Goal: Find specific page/section: Find specific page/section

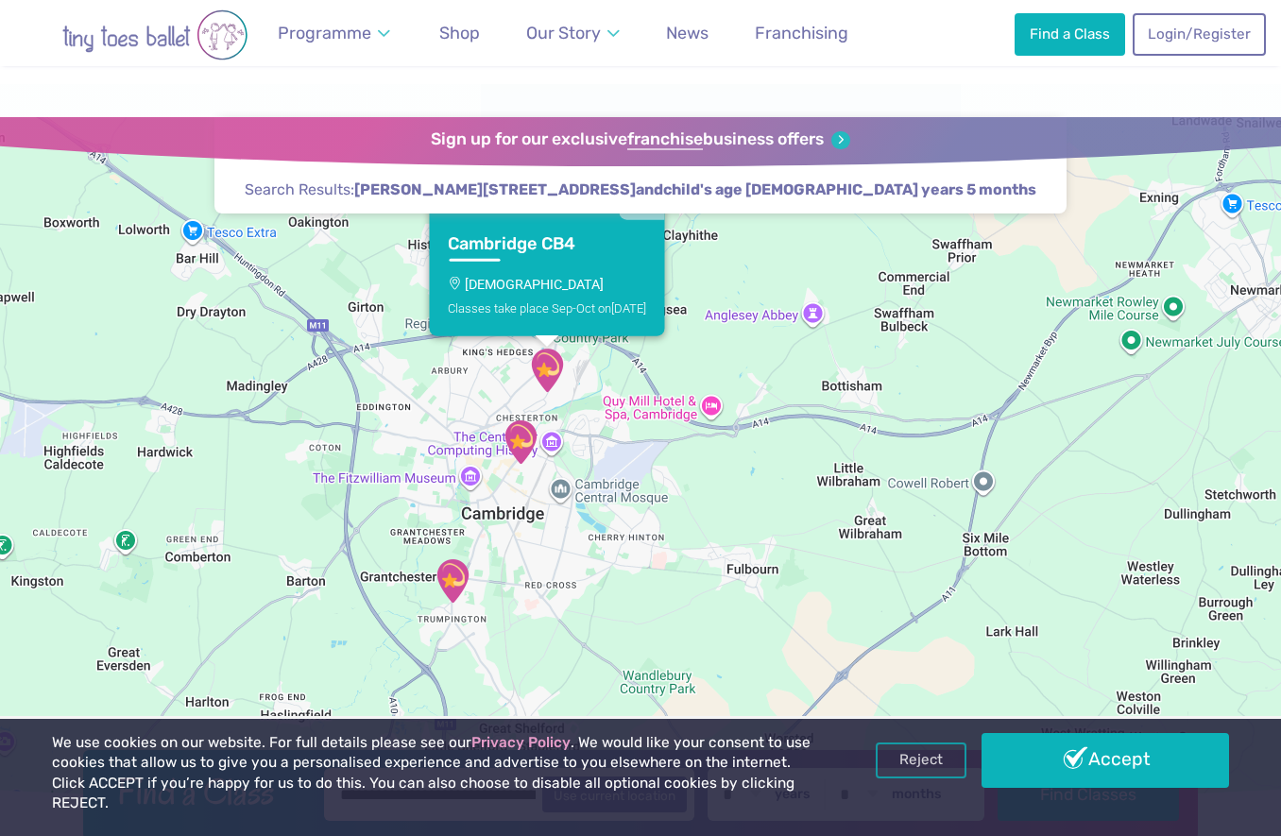
scroll to position [976, 0]
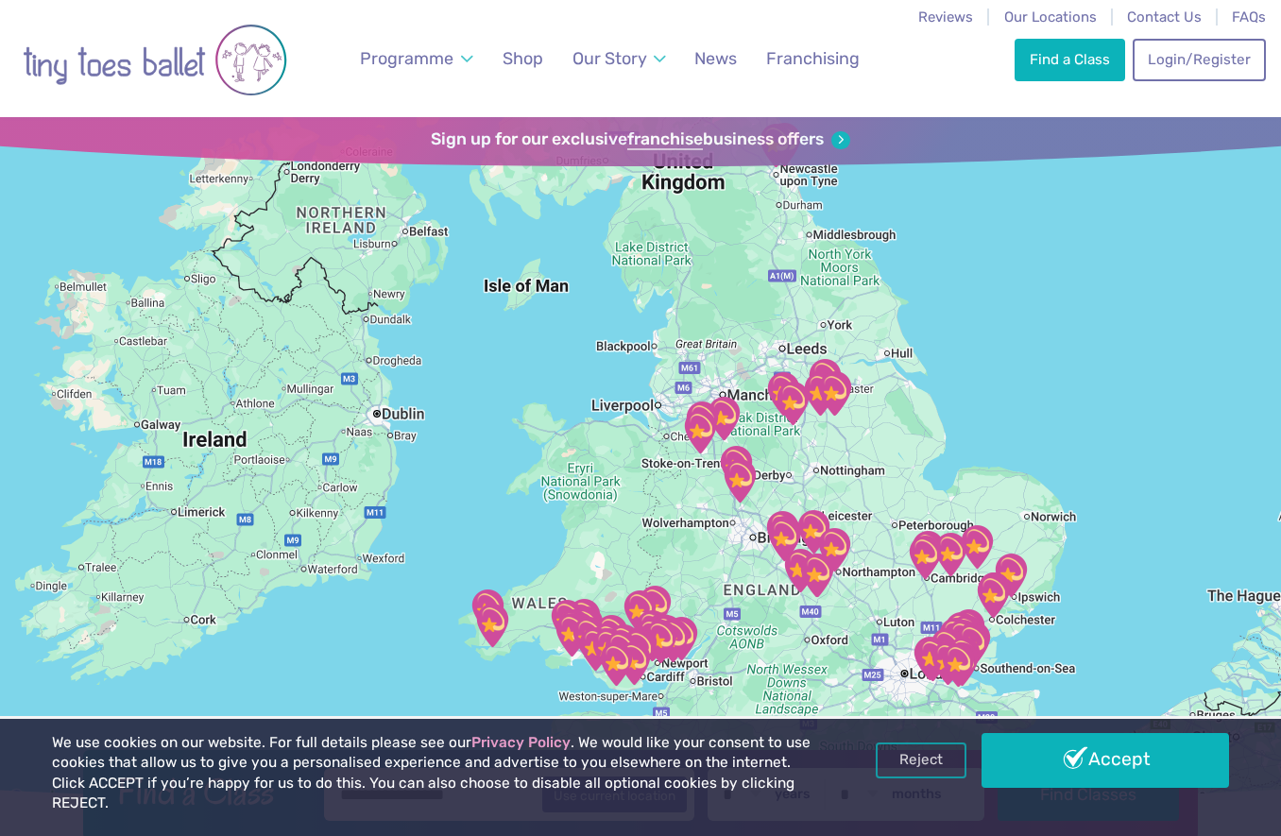
click at [954, 555] on img "Ellesmere Centre Suffolk" at bounding box center [950, 554] width 47 height 47
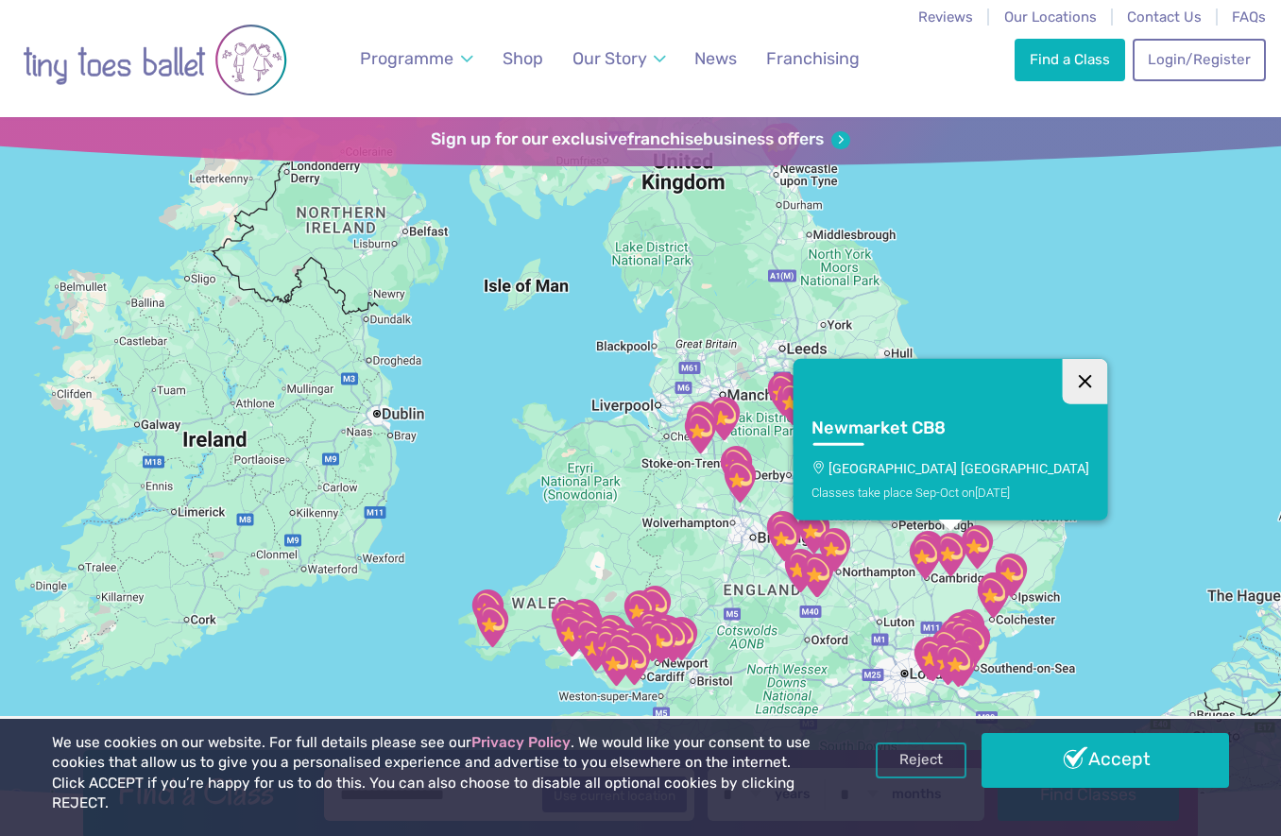
click at [1062, 385] on button "Close" at bounding box center [1084, 381] width 45 height 45
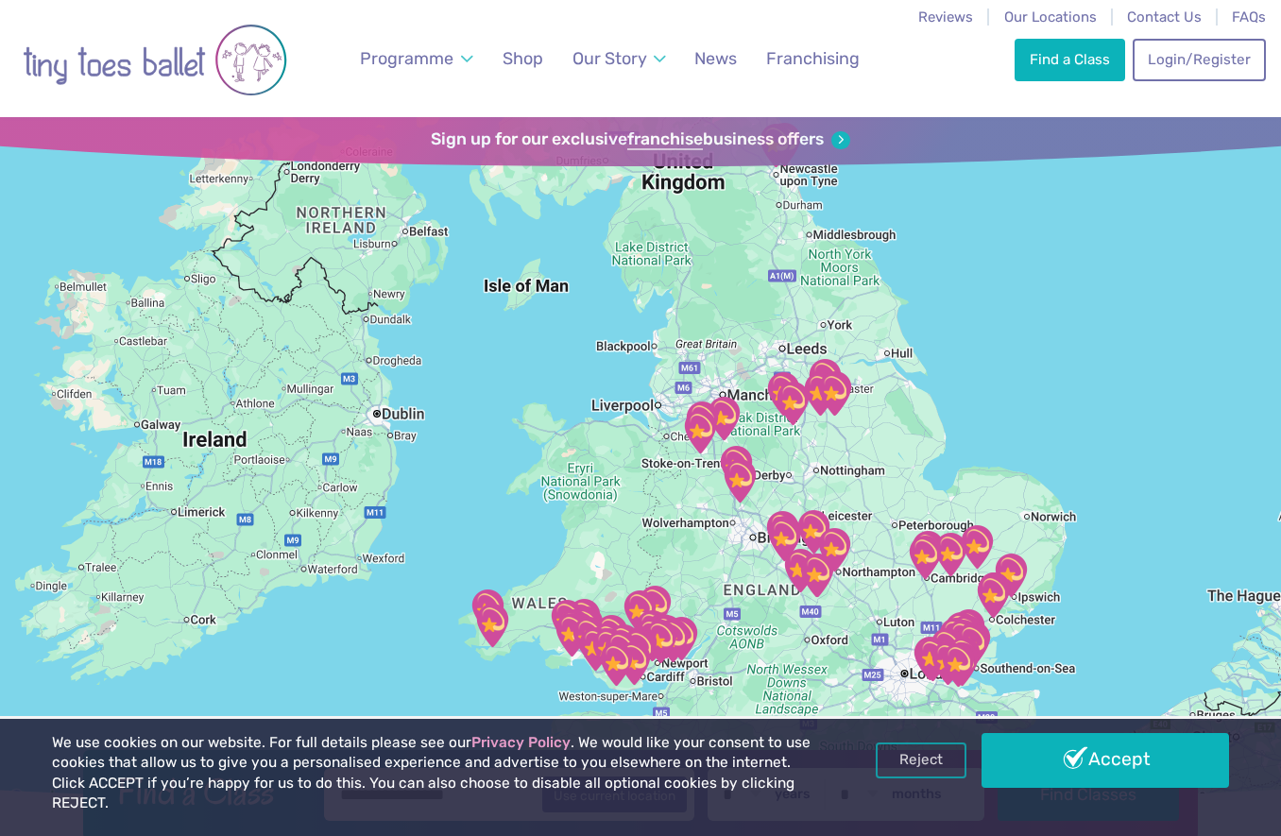
click at [950, 591] on div "To navigate, press the arrow keys." at bounding box center [640, 464] width 1281 height 694
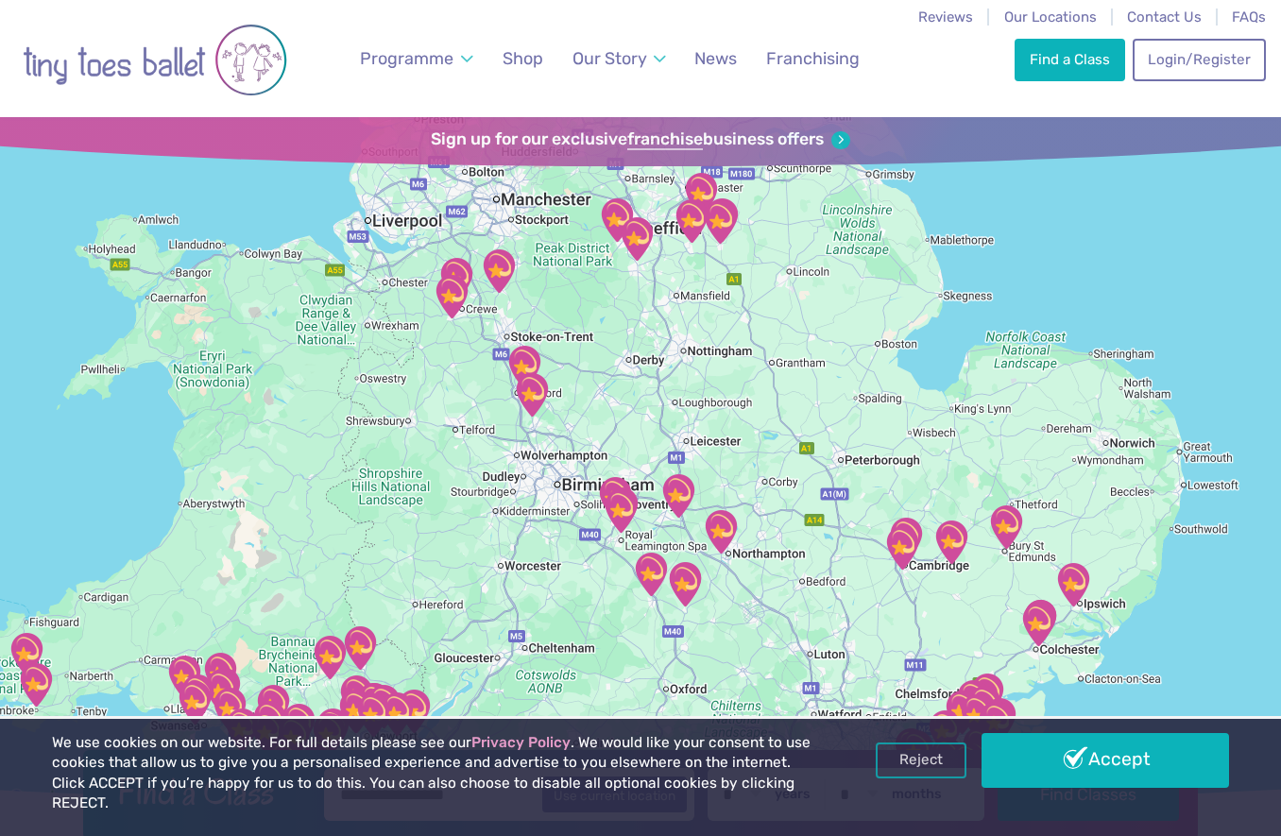
click at [917, 524] on img "Trumpington Village Hall" at bounding box center [902, 547] width 47 height 47
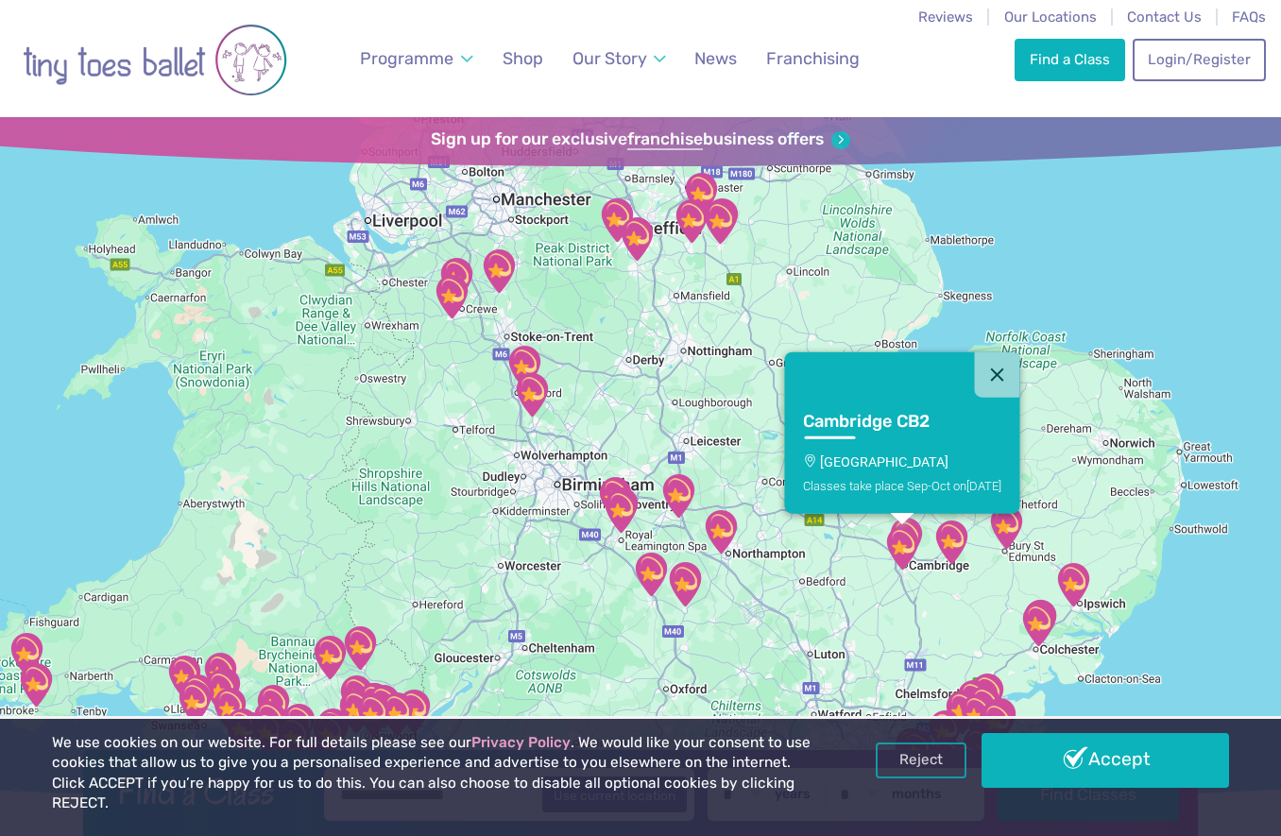
click at [905, 534] on img "Trumpington Village Hall" at bounding box center [902, 547] width 47 height 47
click at [1019, 369] on button "Close" at bounding box center [997, 374] width 45 height 45
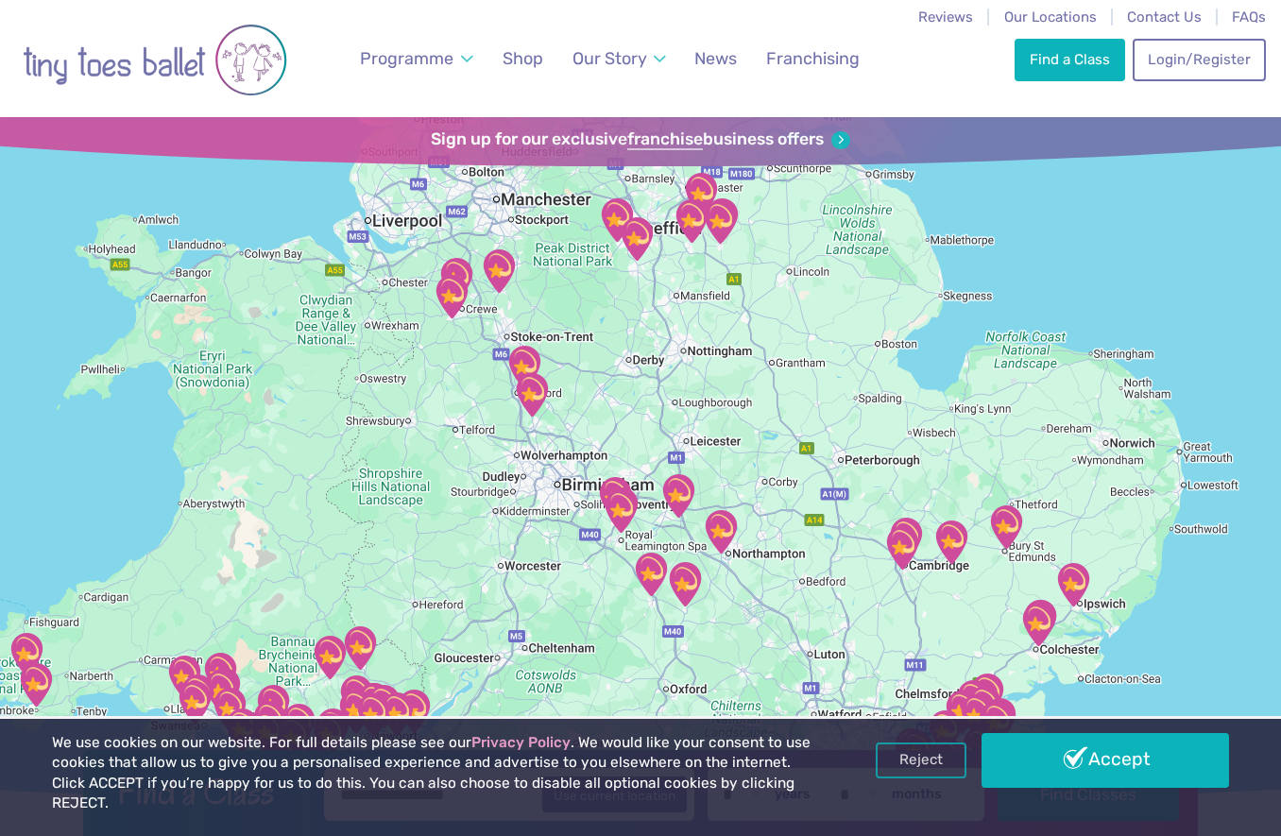
click at [898, 493] on div "To navigate, press the arrow keys." at bounding box center [640, 464] width 1281 height 694
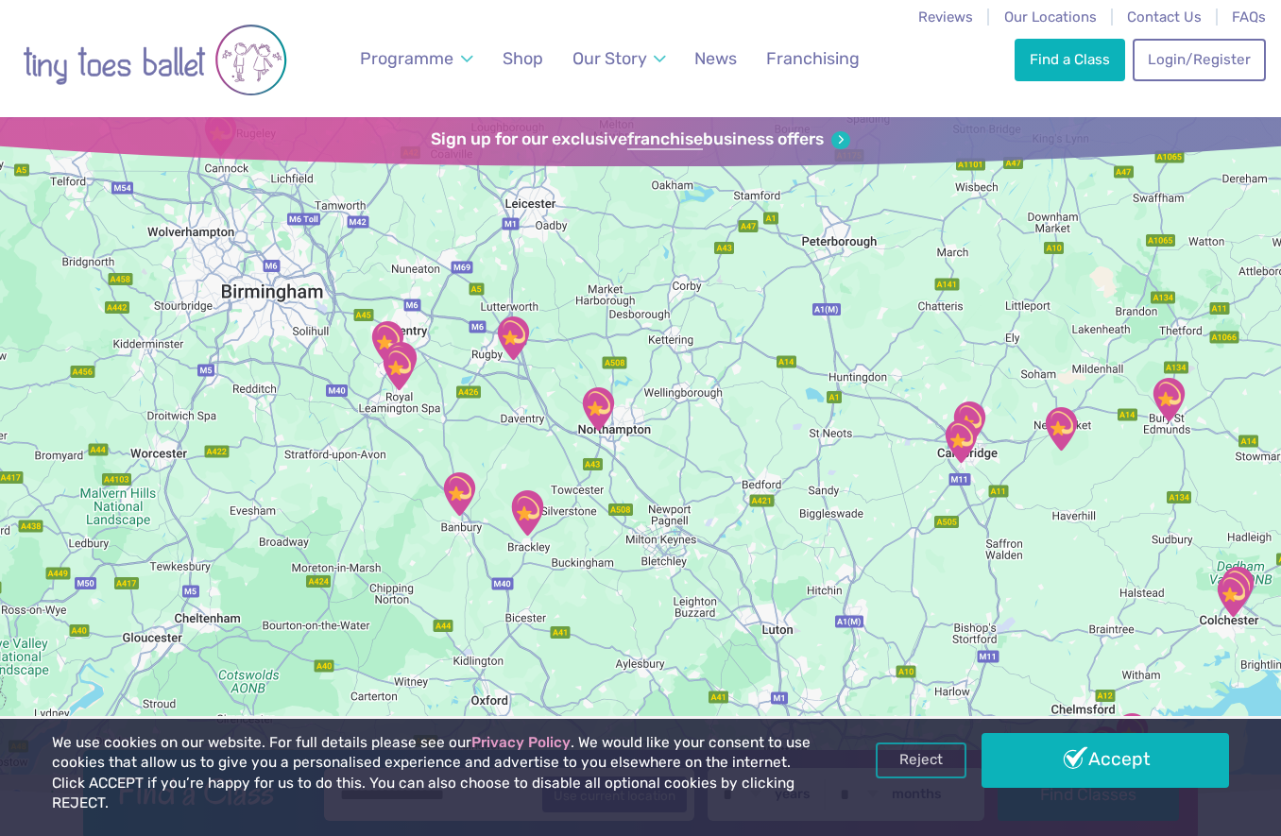
drag, startPoint x: 898, startPoint y: 493, endPoint x: 956, endPoint y: 283, distance: 218.7
click at [956, 284] on div at bounding box center [640, 464] width 1281 height 694
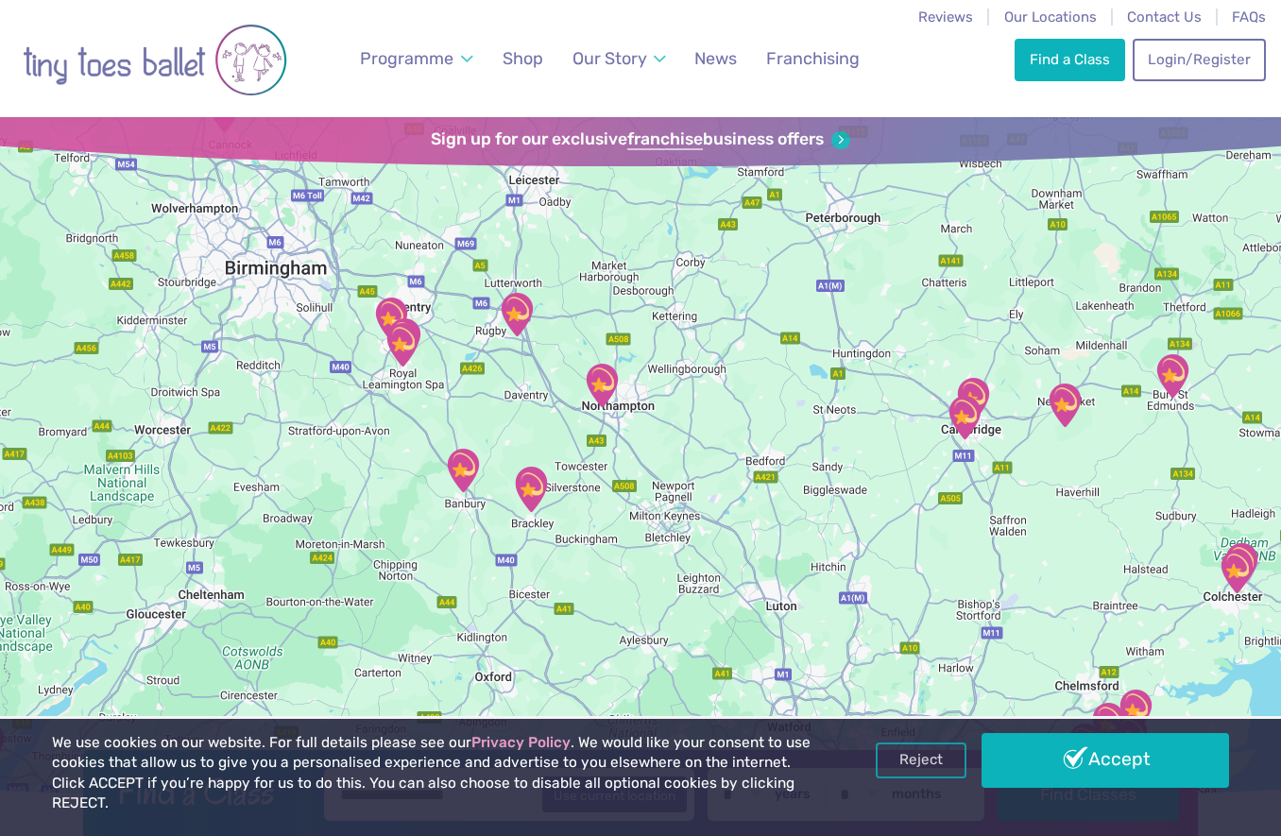
click at [956, 283] on div at bounding box center [640, 464] width 1281 height 694
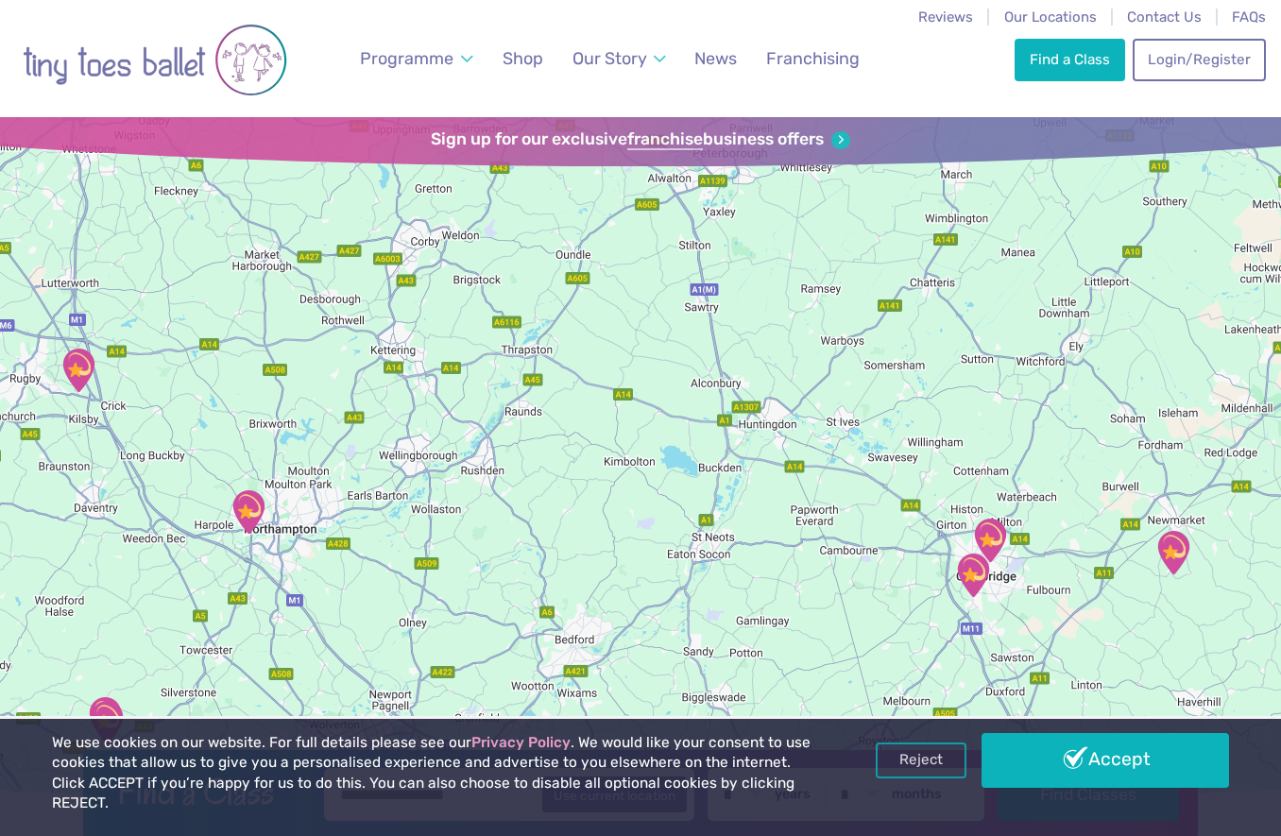
click at [991, 541] on img "St Matthew's Church" at bounding box center [990, 540] width 47 height 47
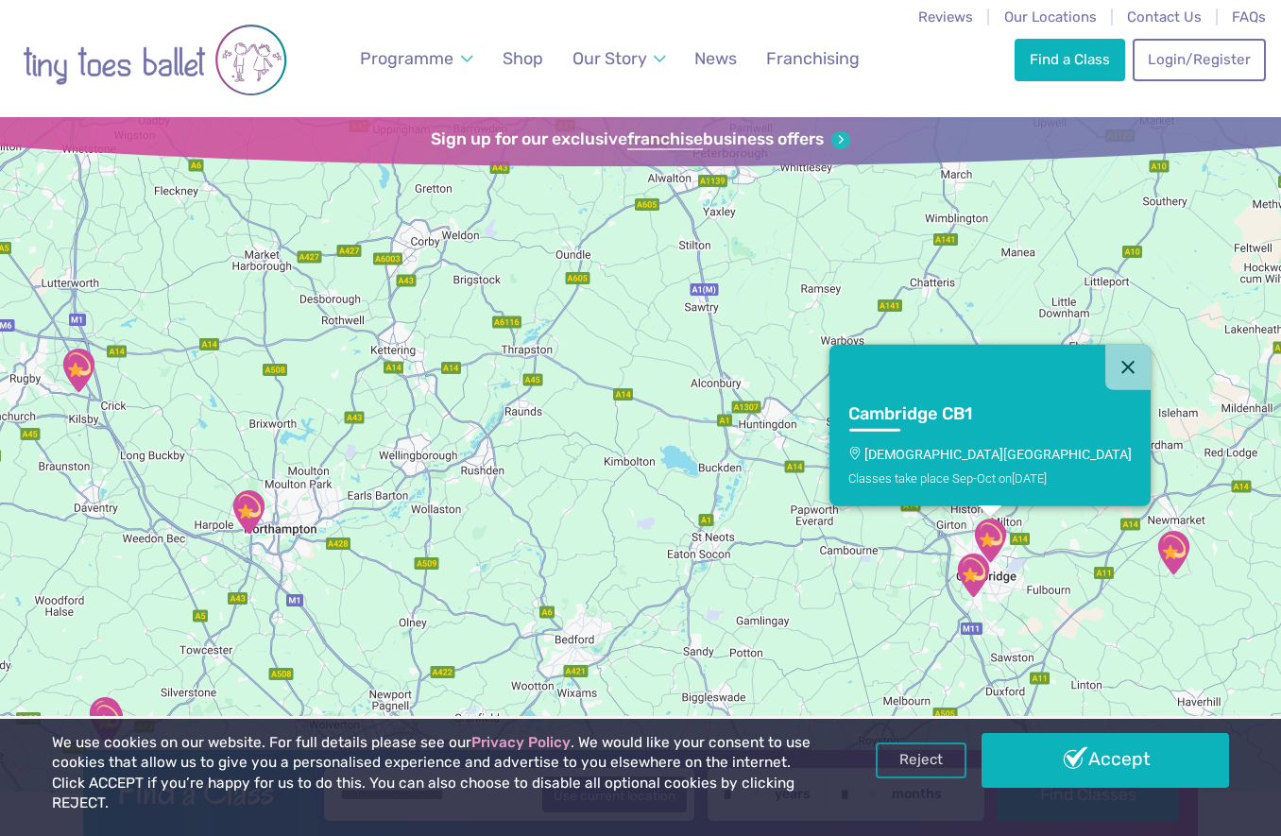
click at [1045, 582] on div "Cambridge CB1 [GEOGRAPHIC_DATA][DEMOGRAPHIC_DATA] Classes take place Sep-Oct [D…" at bounding box center [640, 464] width 1281 height 694
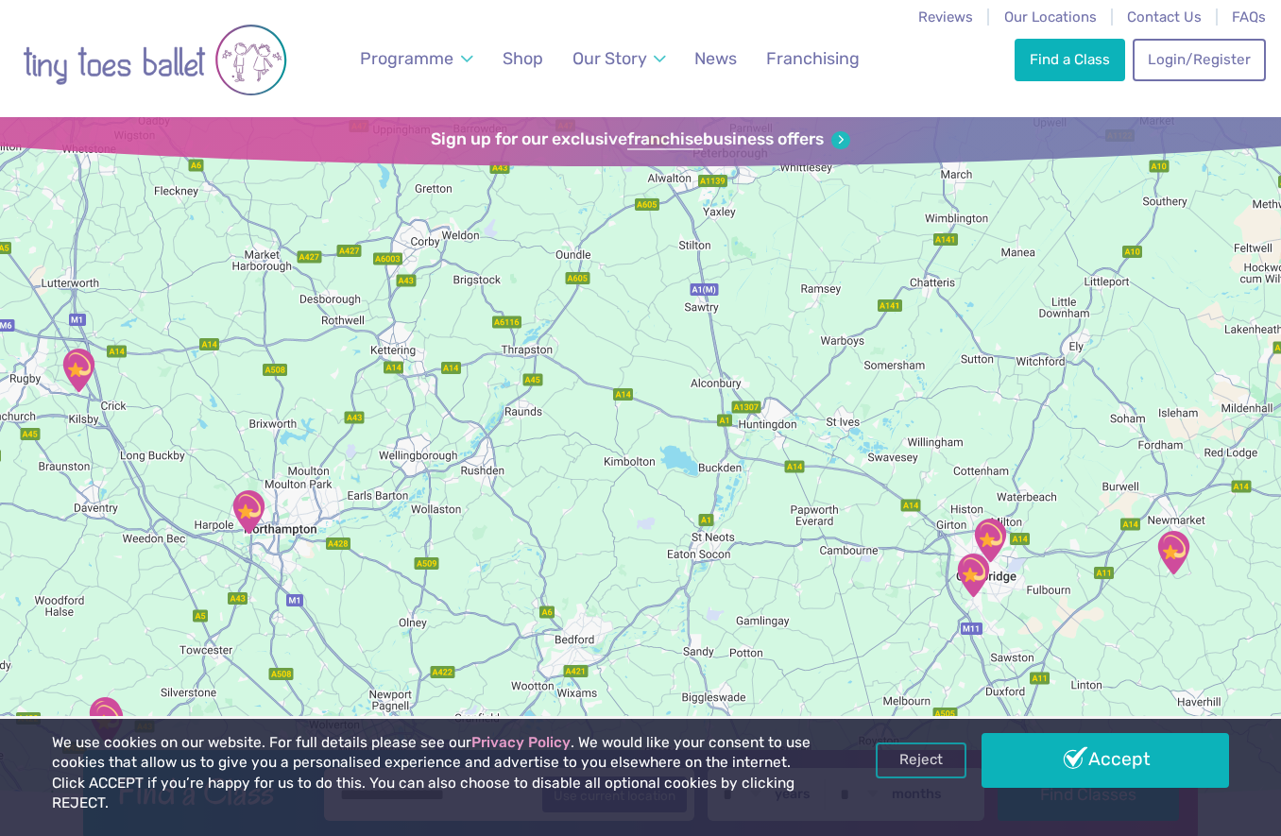
click at [1045, 582] on div at bounding box center [640, 464] width 1281 height 694
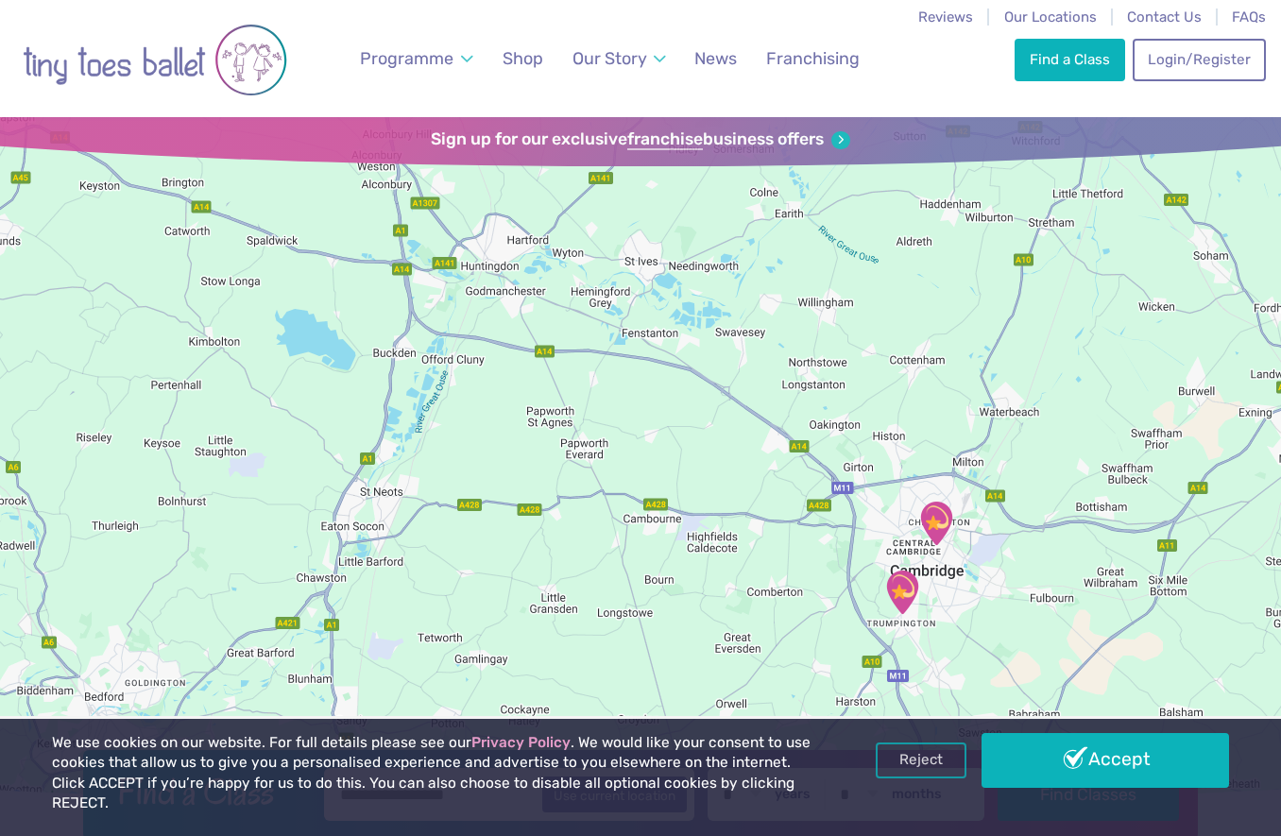
click at [1045, 582] on div at bounding box center [640, 464] width 1281 height 694
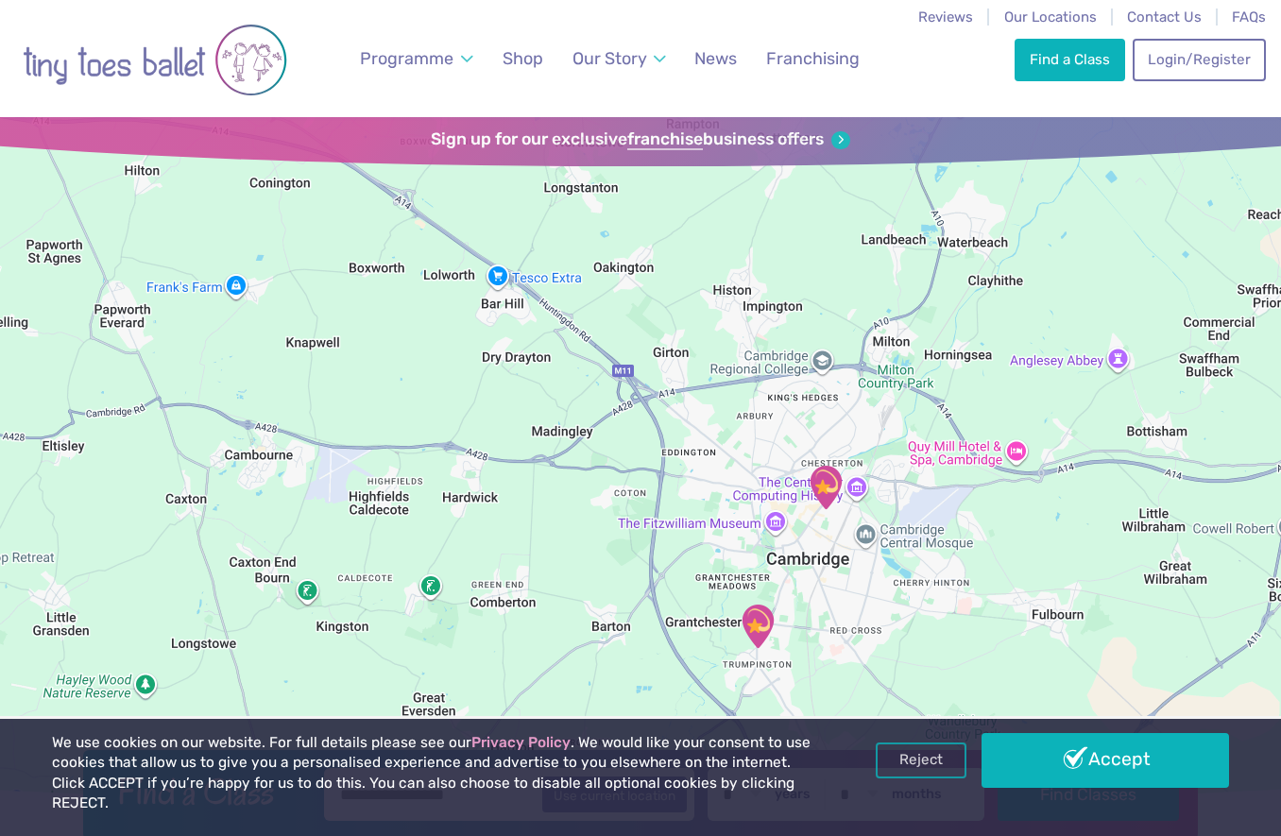
click at [1045, 582] on div at bounding box center [640, 464] width 1281 height 694
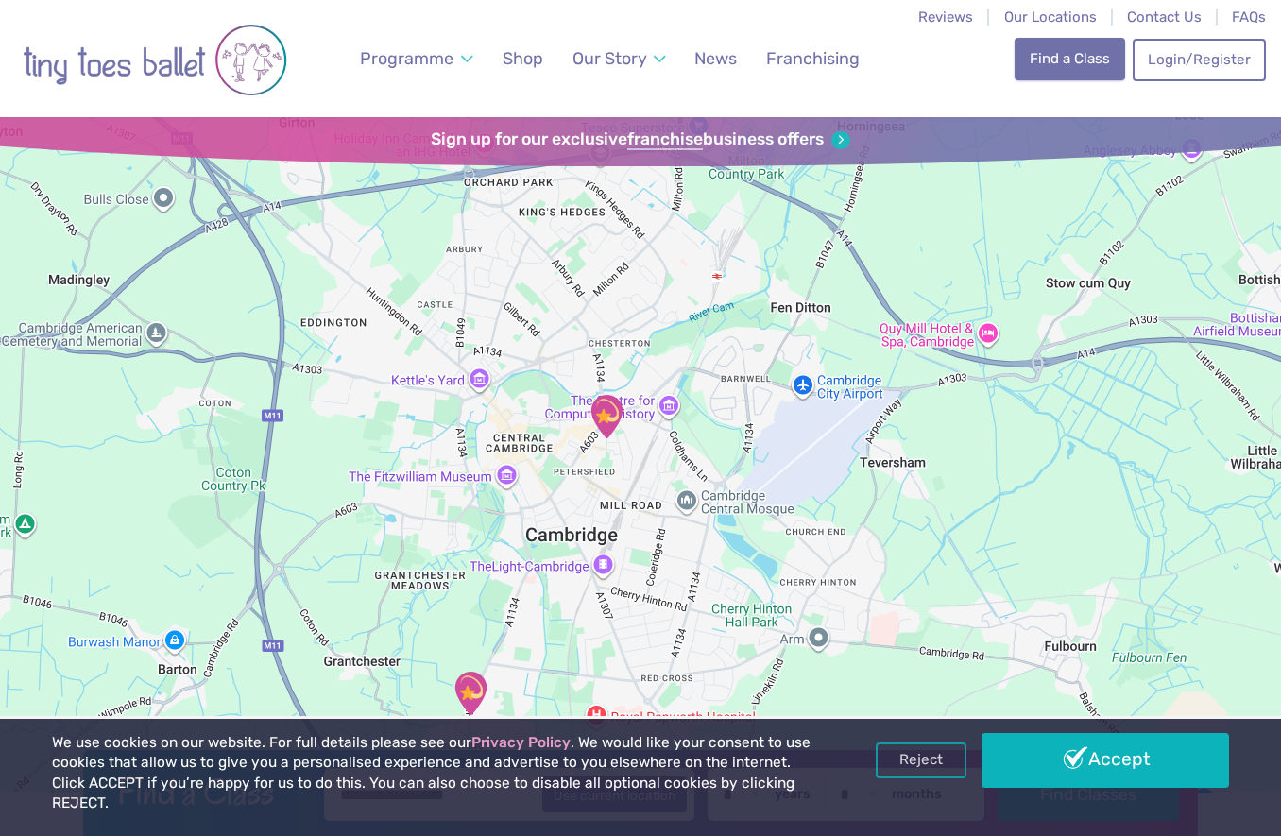
click at [1086, 65] on link "Find a Class" at bounding box center [1070, 59] width 110 height 42
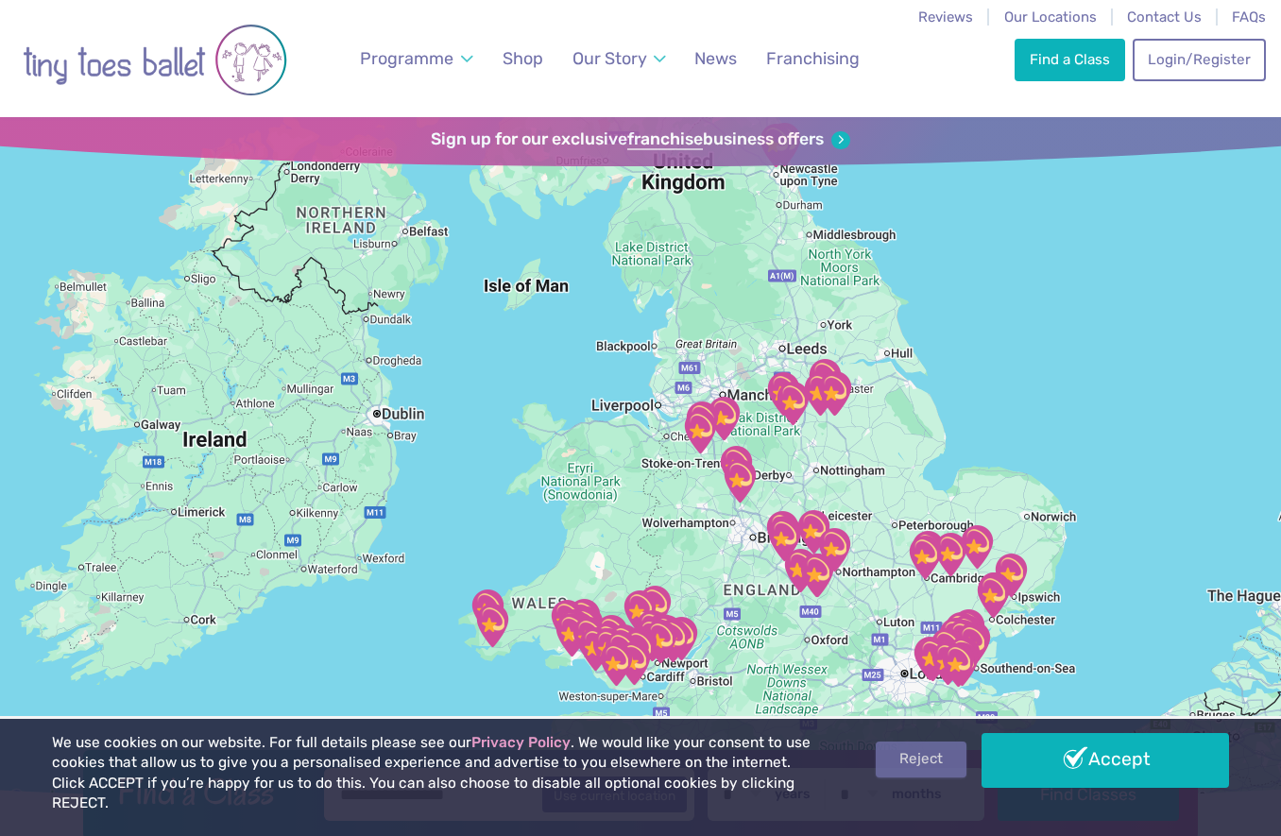
click at [927, 778] on link "Reject" at bounding box center [921, 760] width 91 height 36
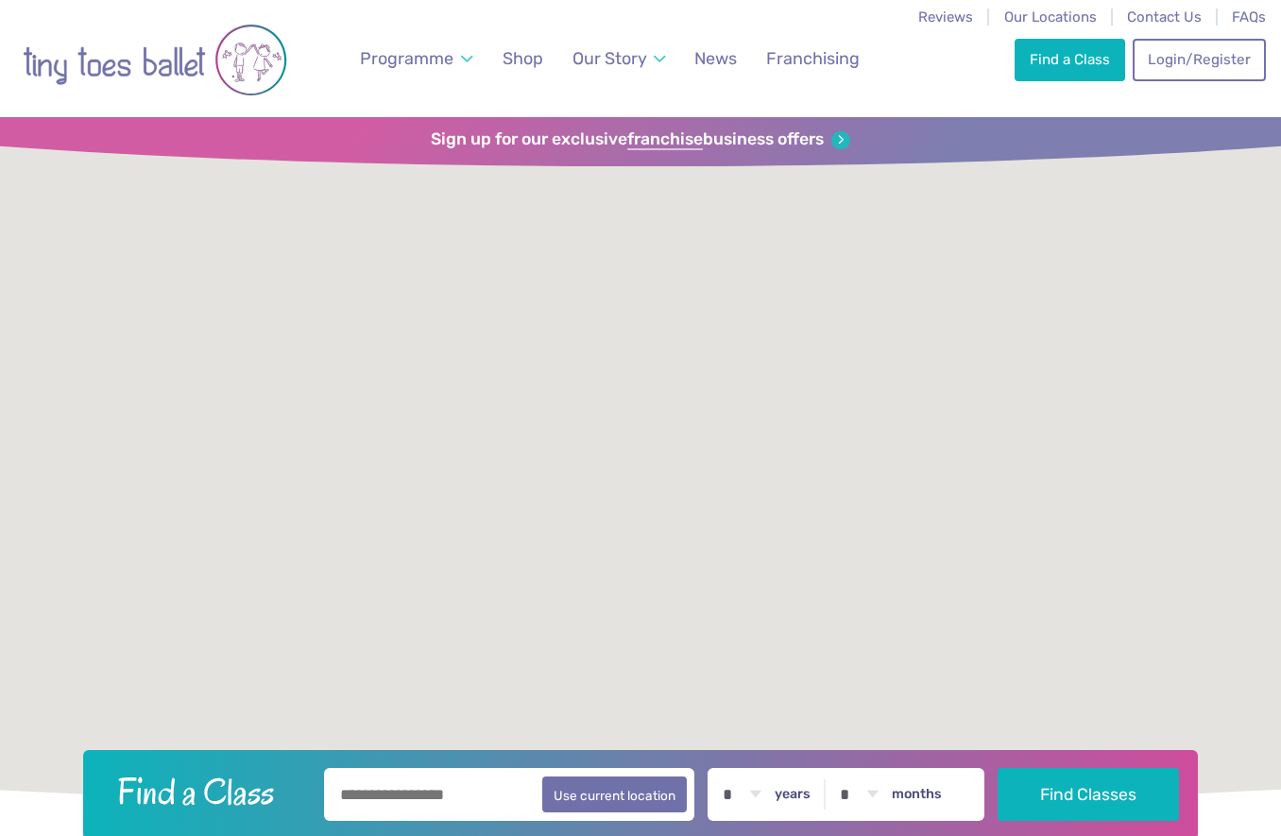
click at [490, 795] on input "text" at bounding box center [509, 794] width 370 height 53
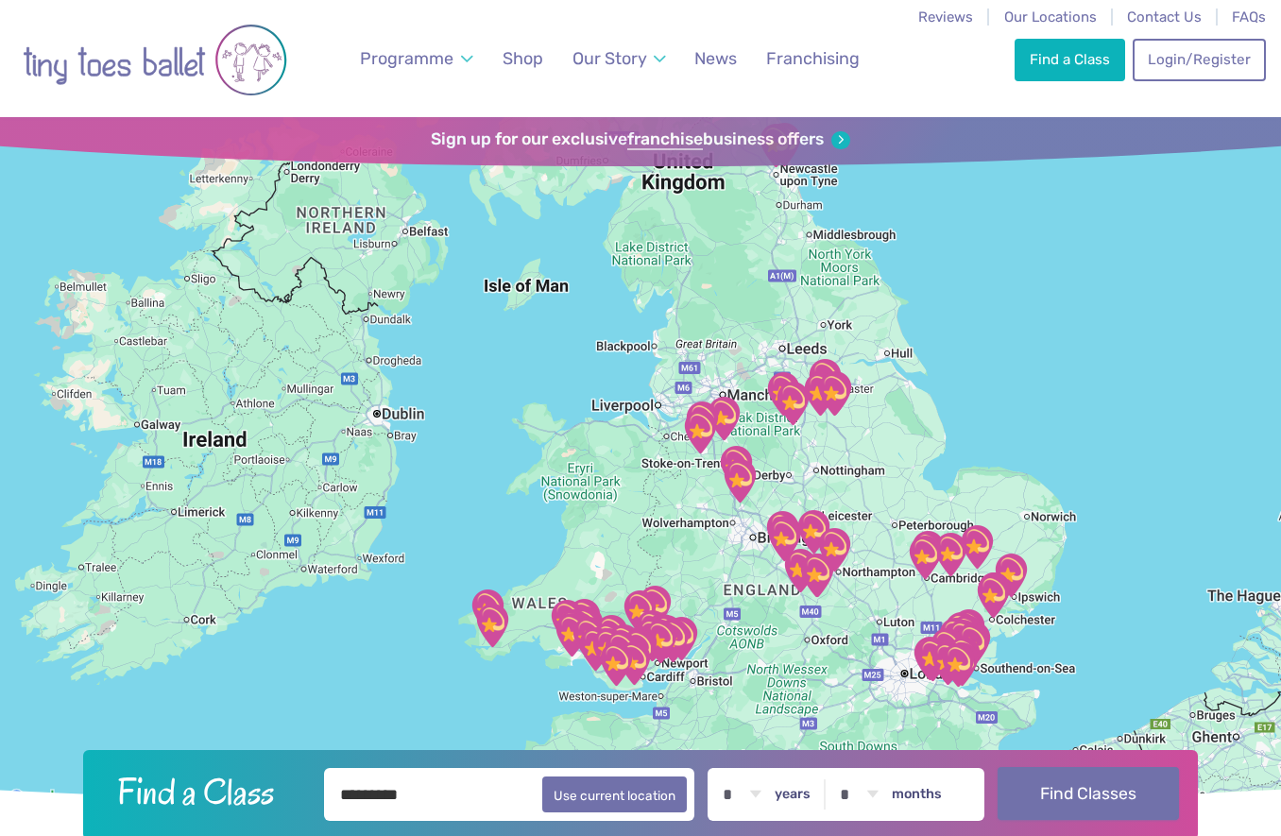
type input "*********"
click at [1143, 773] on button "Find Classes" at bounding box center [1089, 793] width 182 height 53
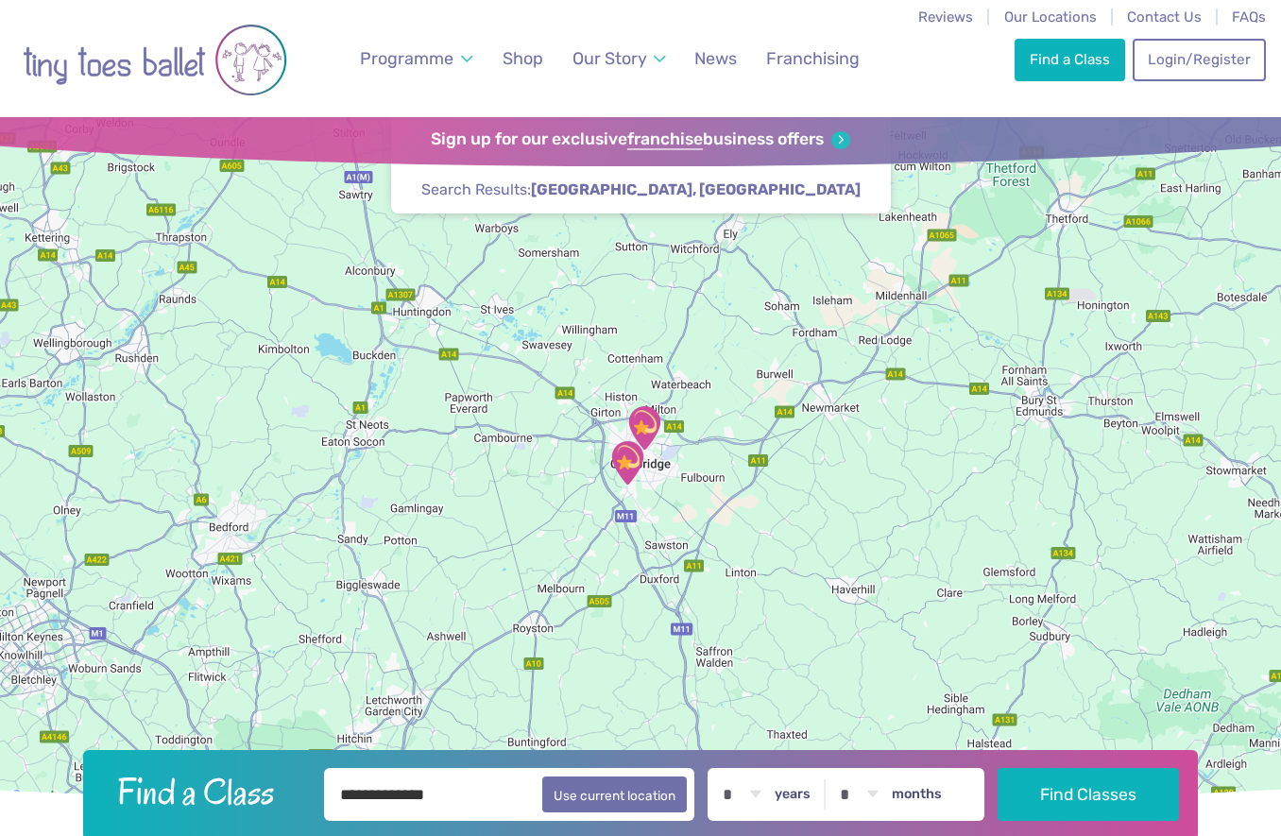
click at [646, 423] on img "St Matthew's Church" at bounding box center [644, 427] width 47 height 47
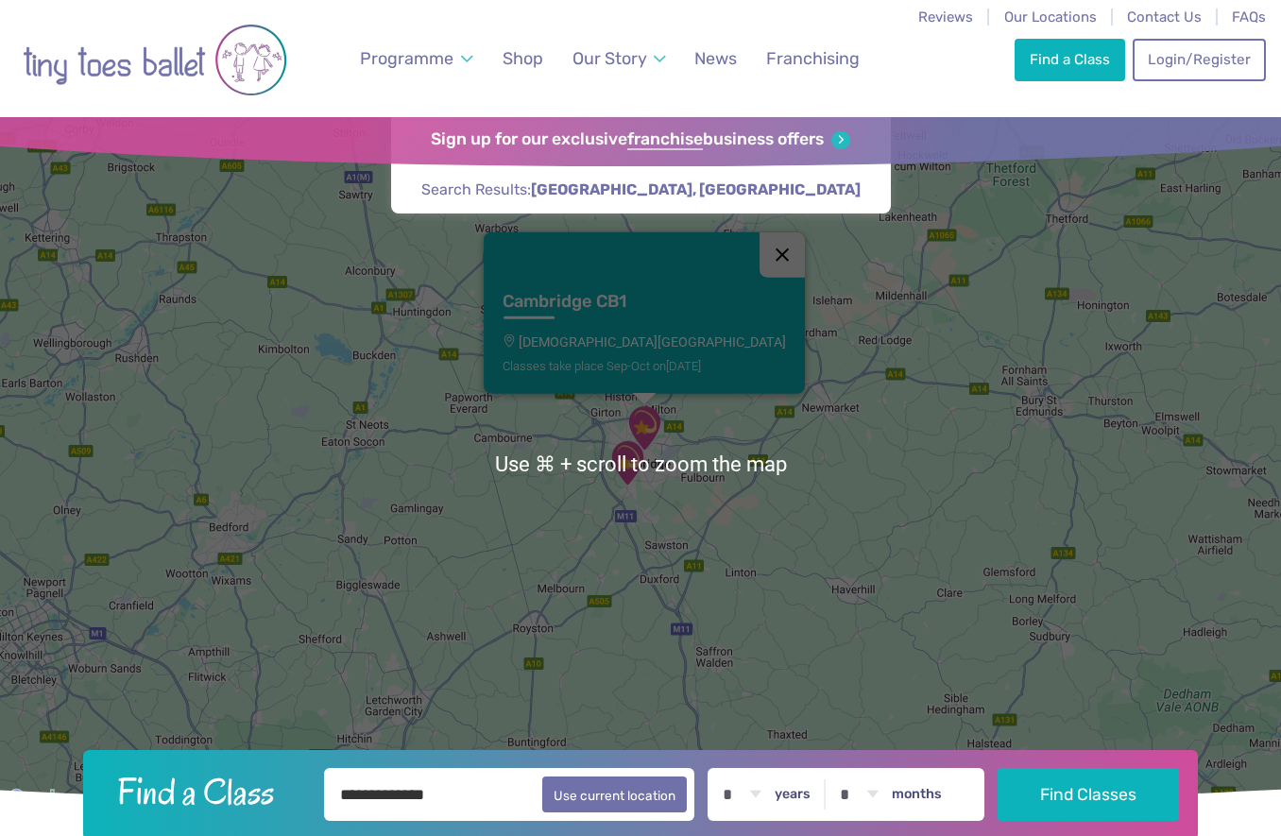
click at [760, 258] on button "Close" at bounding box center [782, 254] width 45 height 45
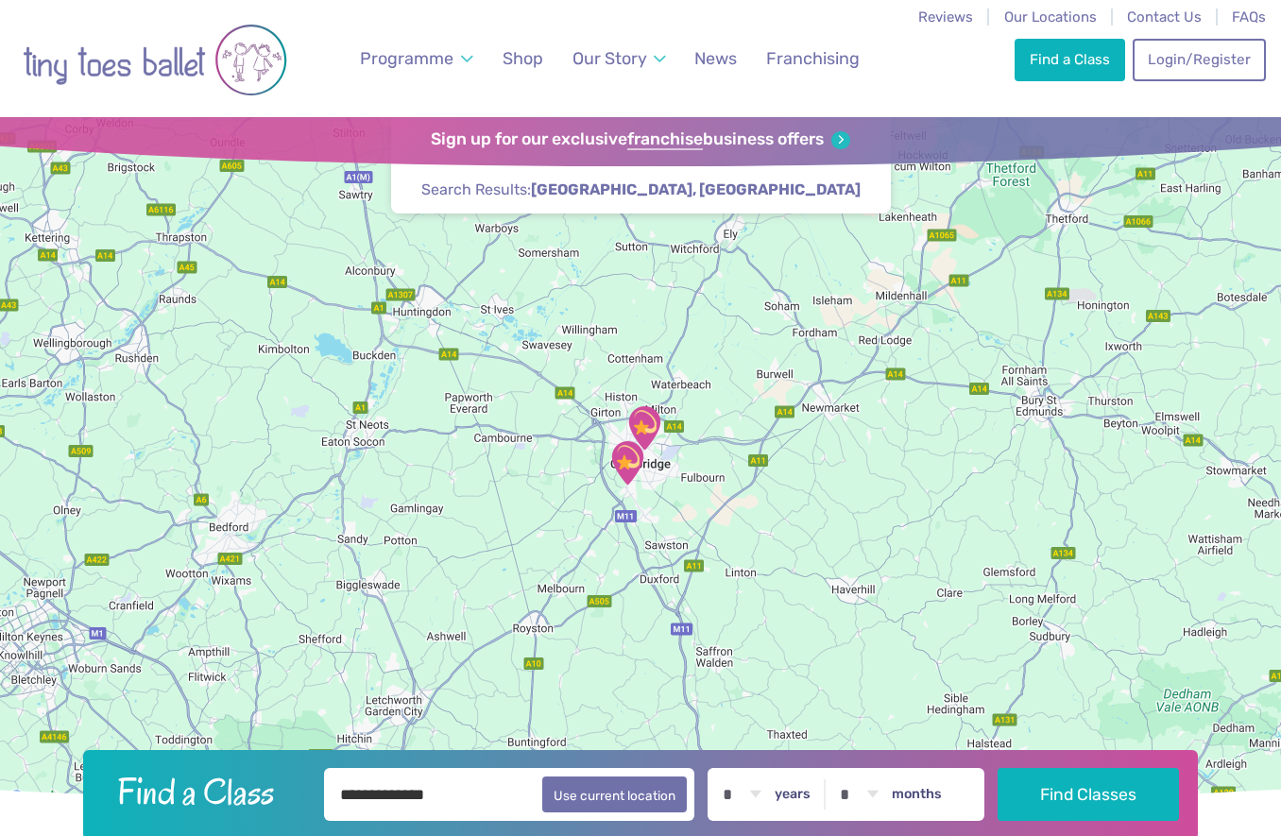
click at [679, 449] on div "To navigate, press the arrow keys." at bounding box center [640, 464] width 1281 height 694
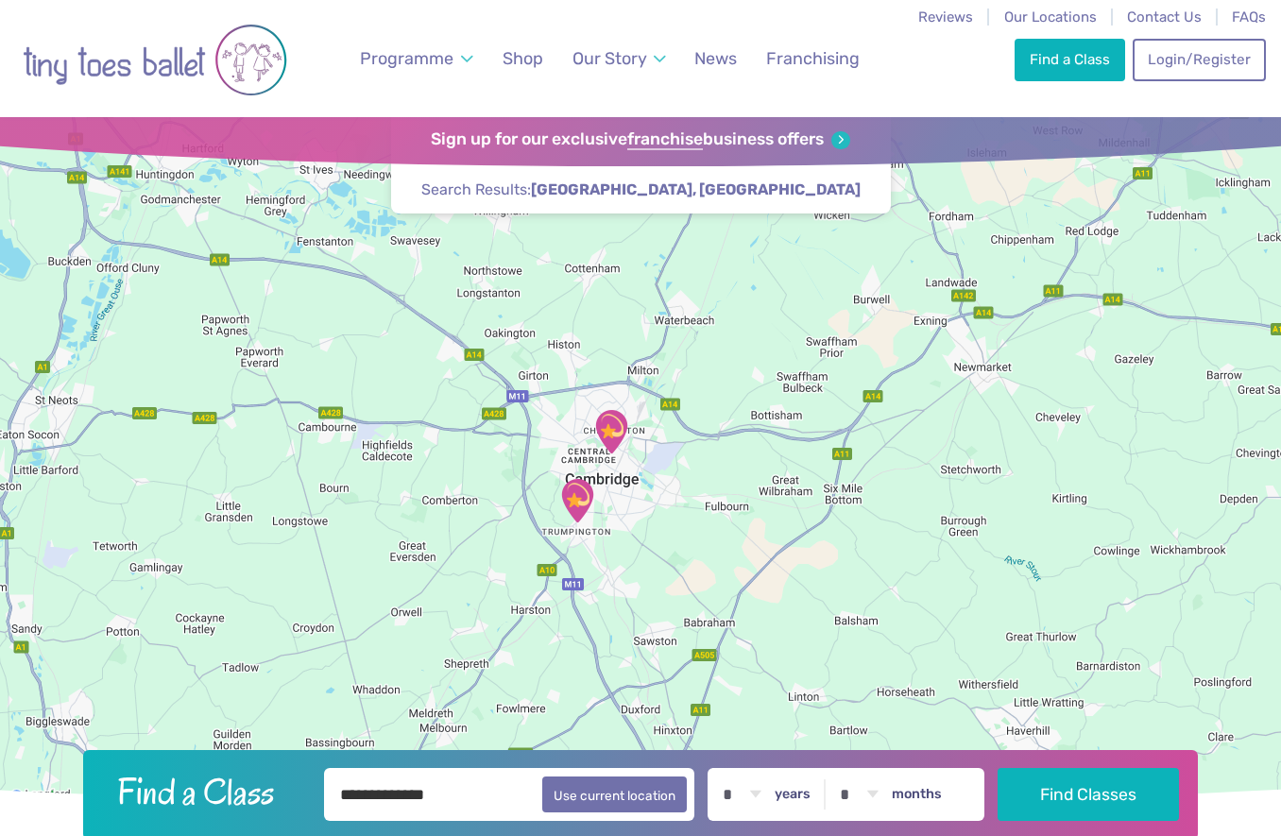
click at [670, 454] on div at bounding box center [640, 464] width 1281 height 694
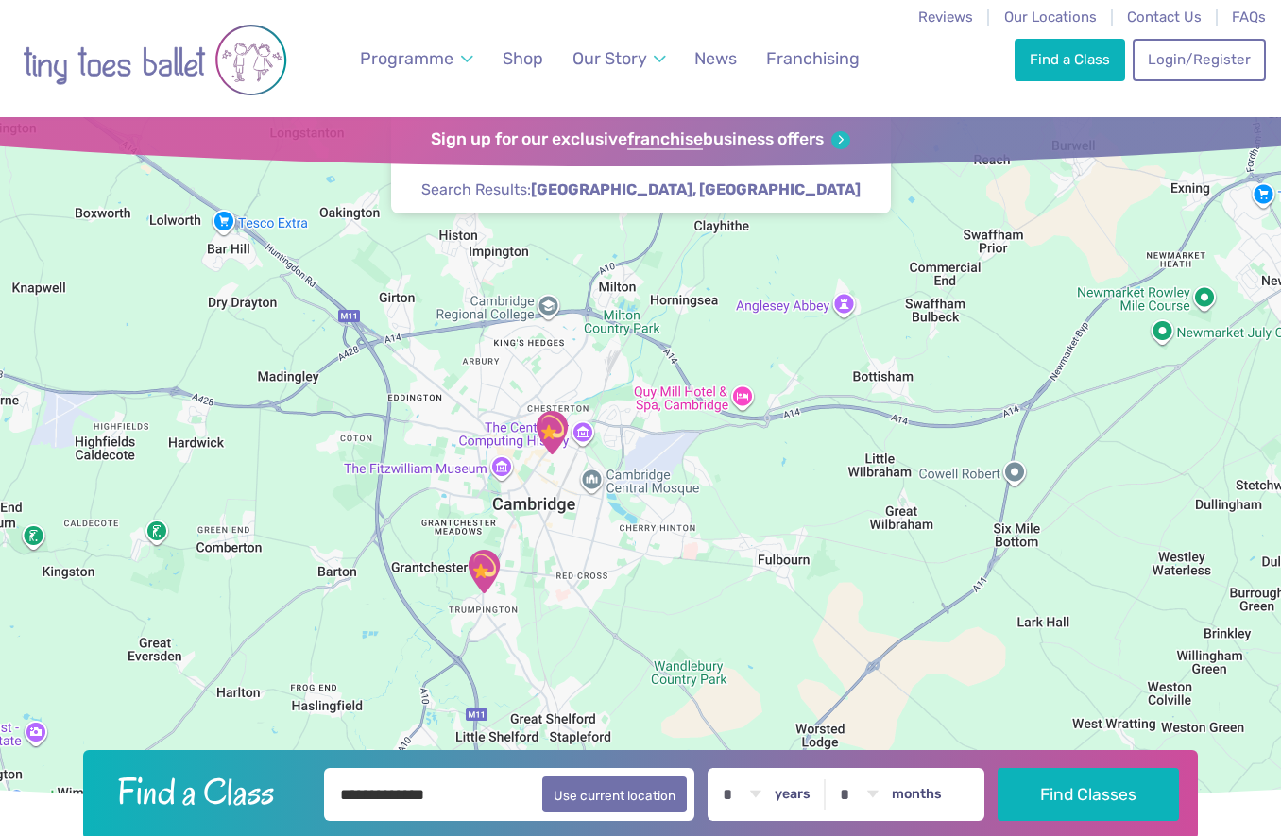
click at [660, 454] on div at bounding box center [640, 464] width 1281 height 694
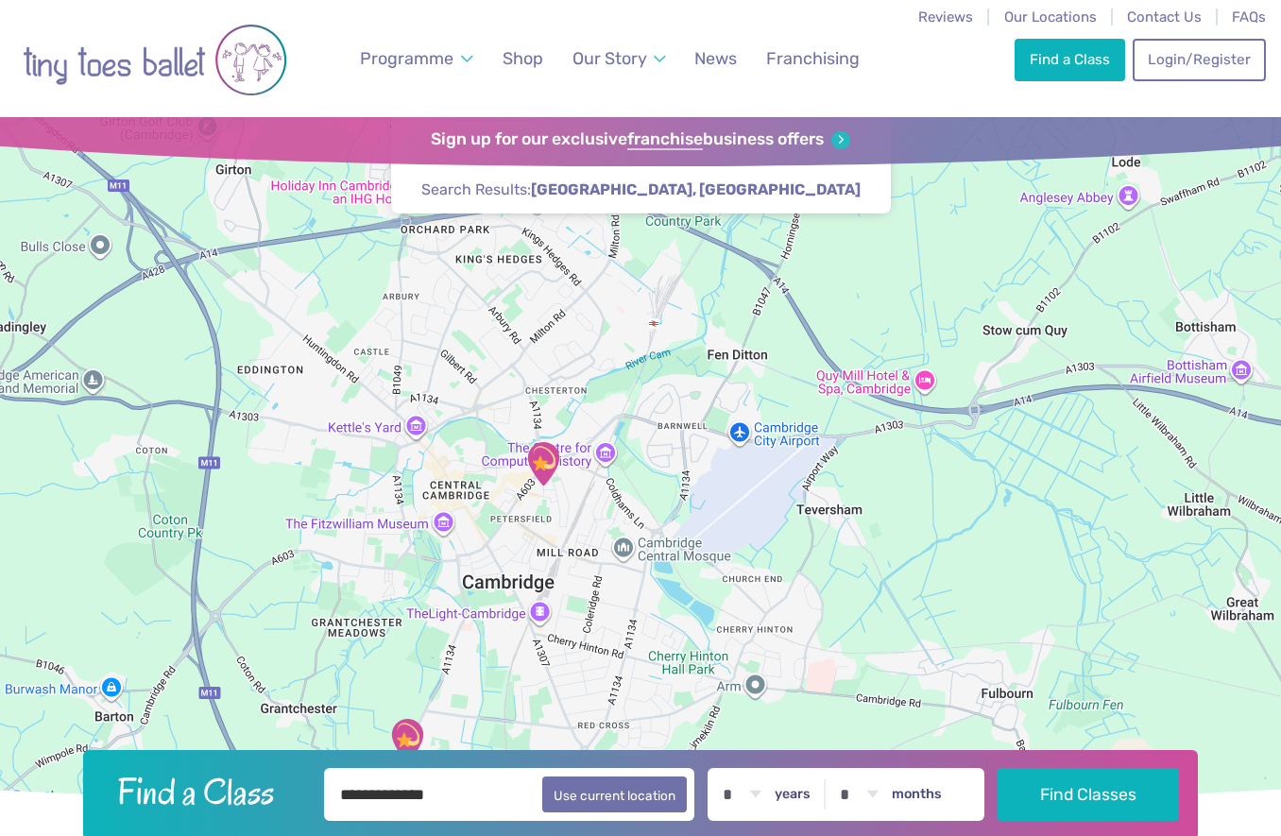
drag, startPoint x: 597, startPoint y: 427, endPoint x: 705, endPoint y: 455, distance: 111.2
click at [705, 455] on div at bounding box center [640, 464] width 1281 height 694
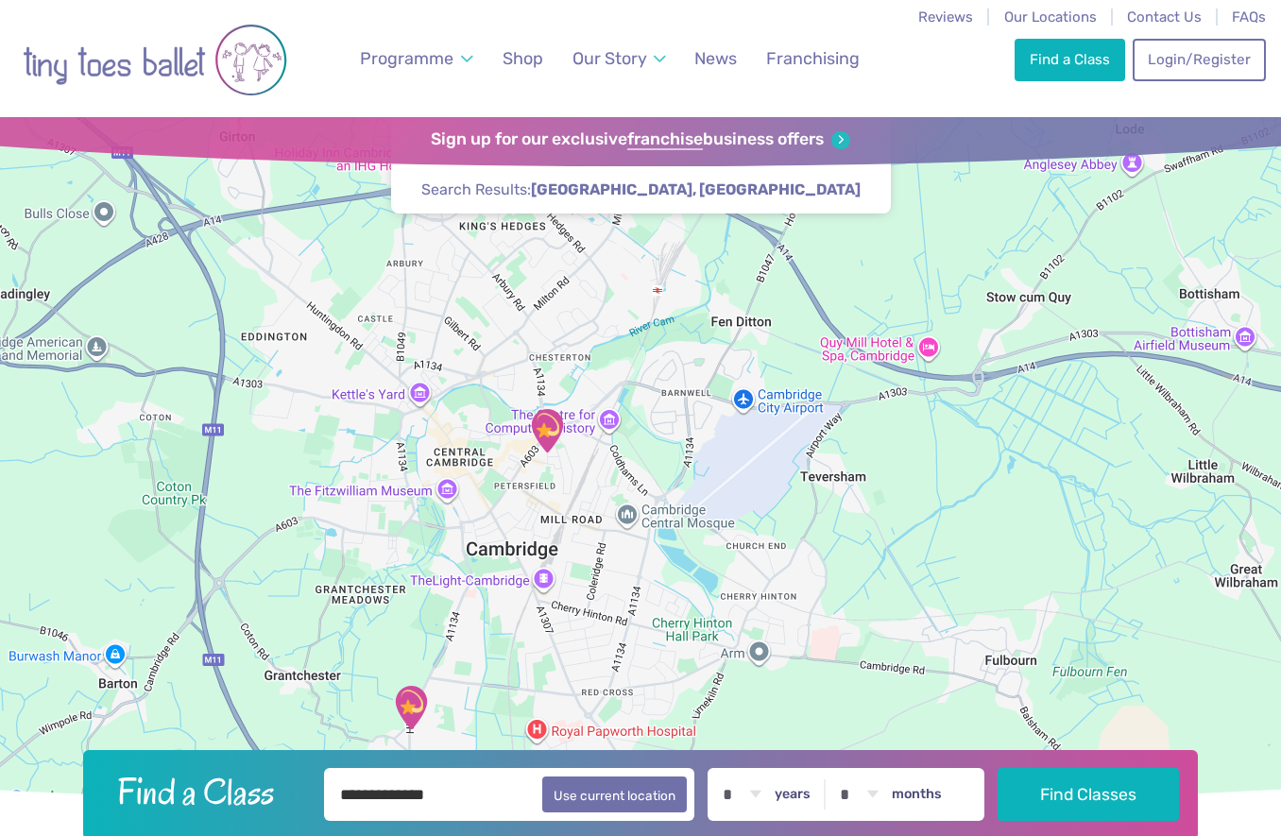
drag, startPoint x: 715, startPoint y: 431, endPoint x: 748, endPoint y: 344, distance: 93.0
click at [748, 344] on div at bounding box center [640, 464] width 1281 height 694
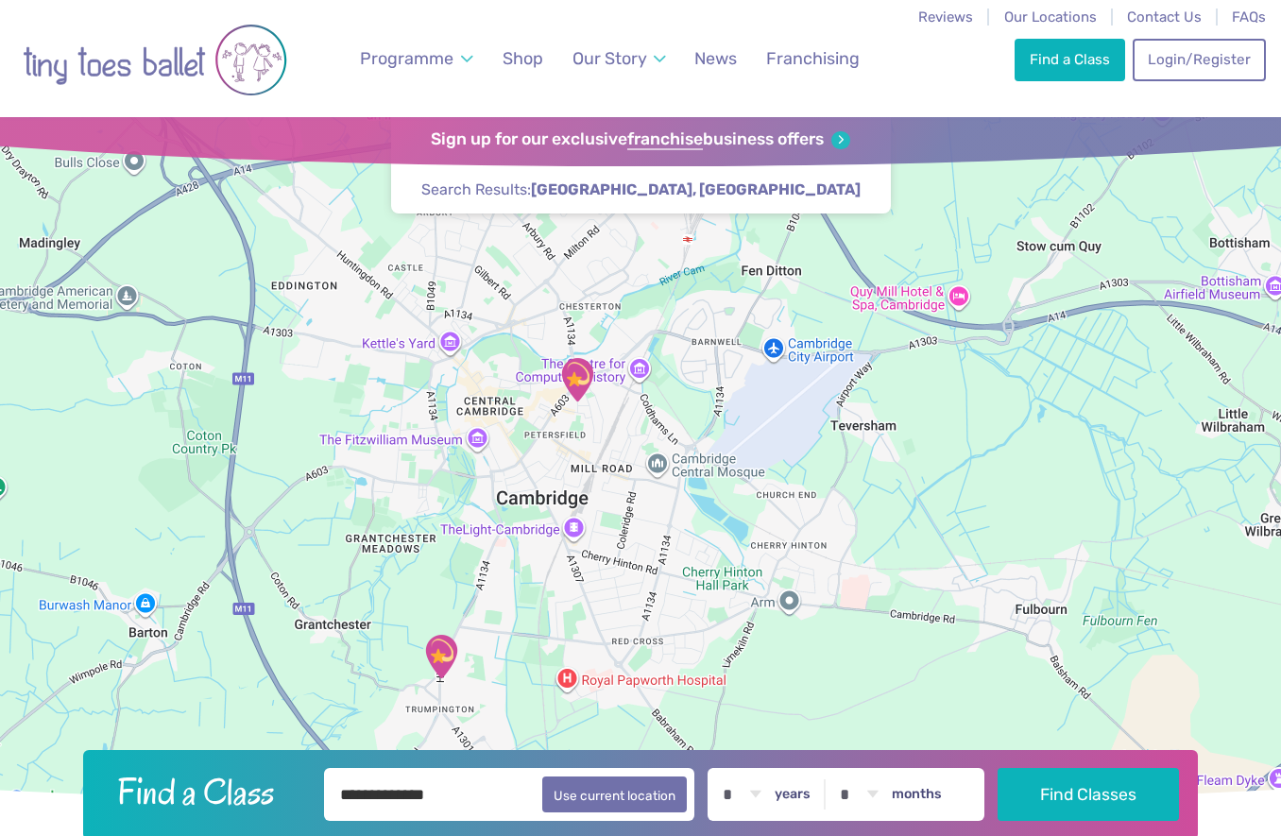
click at [440, 665] on img "Trumpington Village Hall" at bounding box center [441, 656] width 47 height 47
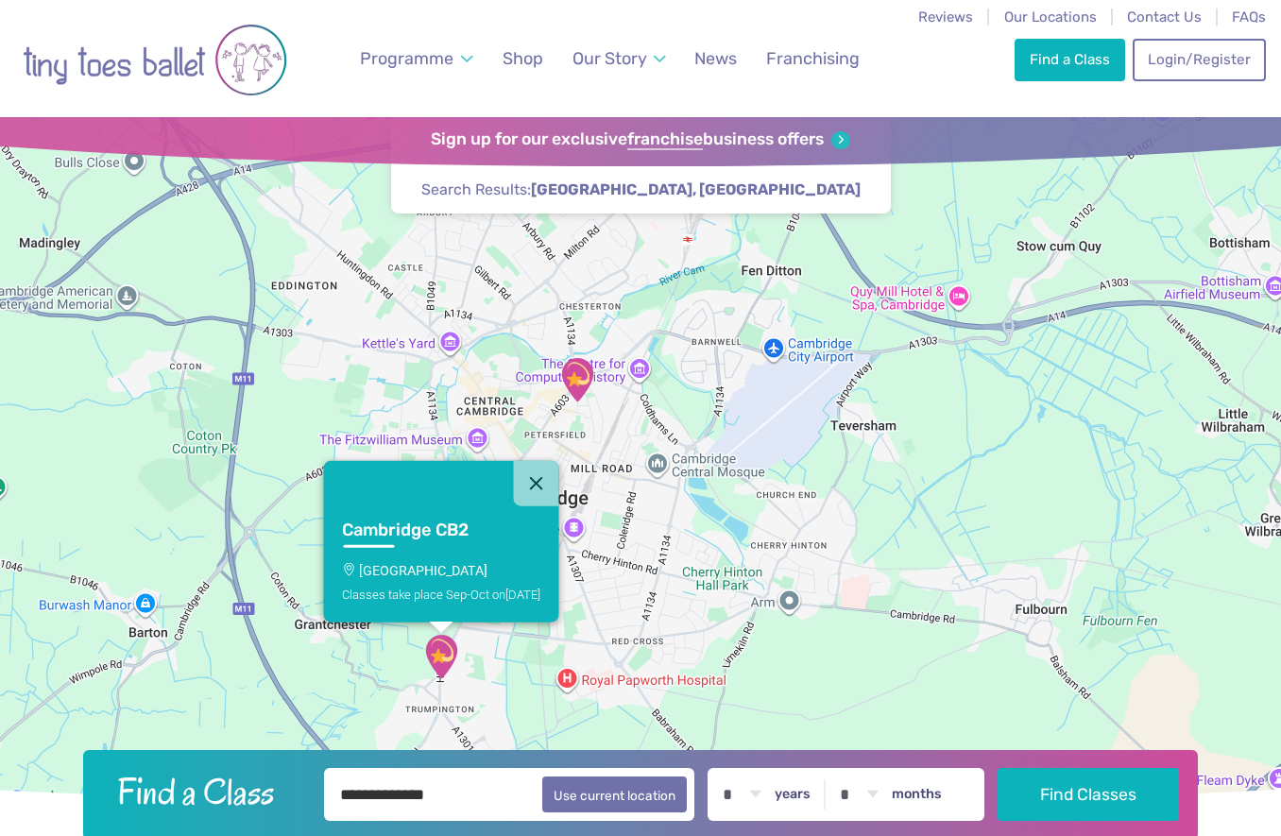
click at [578, 382] on img "St Matthew's Church" at bounding box center [577, 379] width 47 height 47
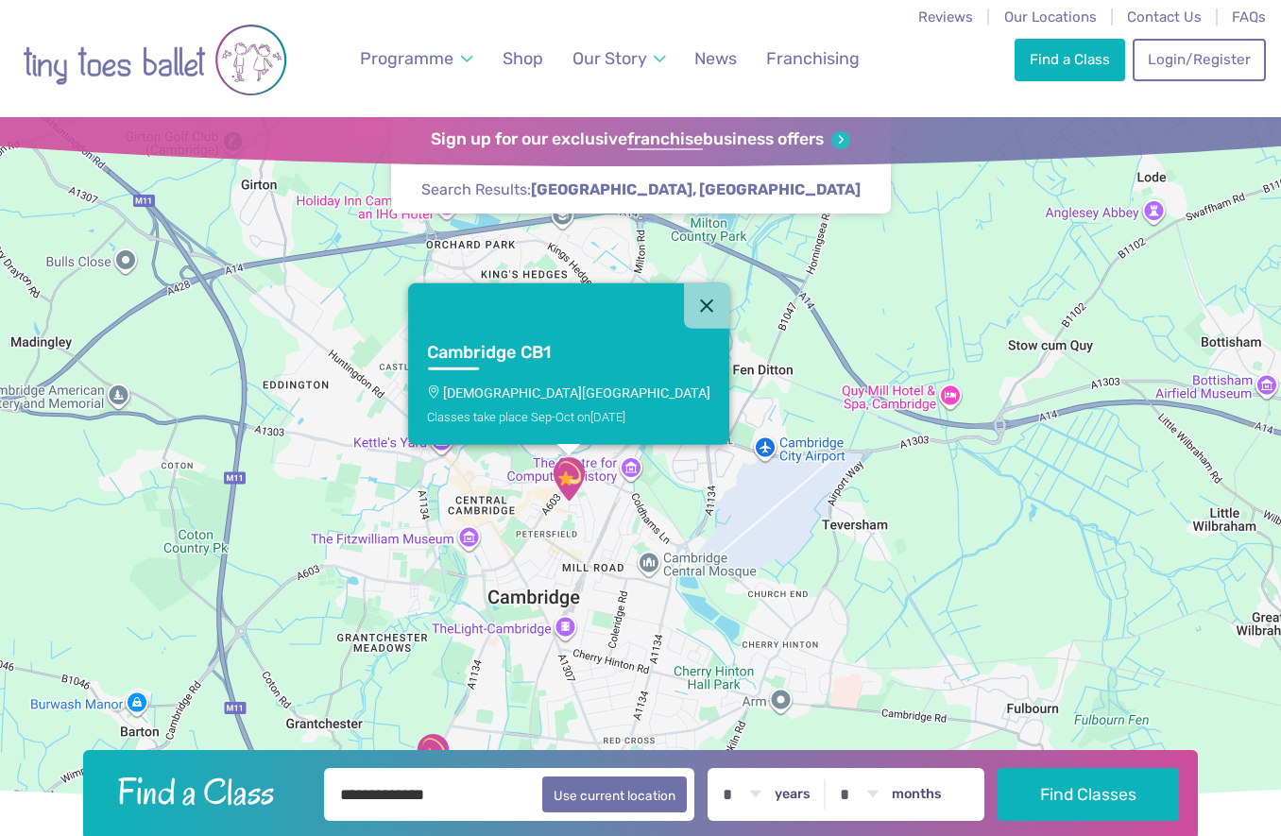
drag, startPoint x: 696, startPoint y: 450, endPoint x: 687, endPoint y: 551, distance: 101.5
click at [687, 551] on div "Cambridge CB1 [GEOGRAPHIC_DATA][DEMOGRAPHIC_DATA] Classes take place Sep-Oct [D…" at bounding box center [640, 464] width 1281 height 694
